Goal: Task Accomplishment & Management: Manage account settings

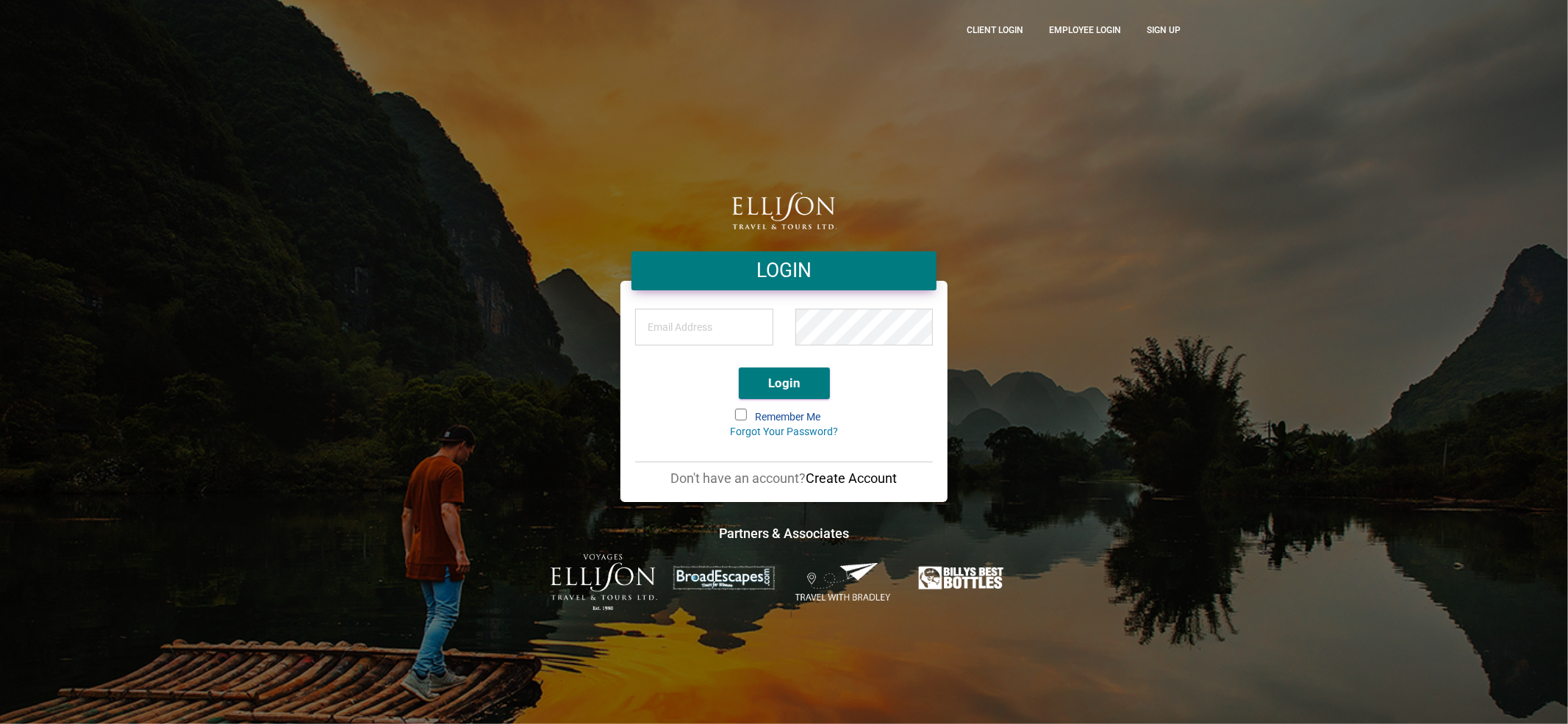
type input "[EMAIL_ADDRESS][DOMAIN_NAME]"
click at [798, 381] on button "Login" at bounding box center [785, 383] width 92 height 31
click at [1094, 27] on link "Employee Login" at bounding box center [1085, 30] width 94 height 37
